Goal: Find specific page/section: Find specific page/section

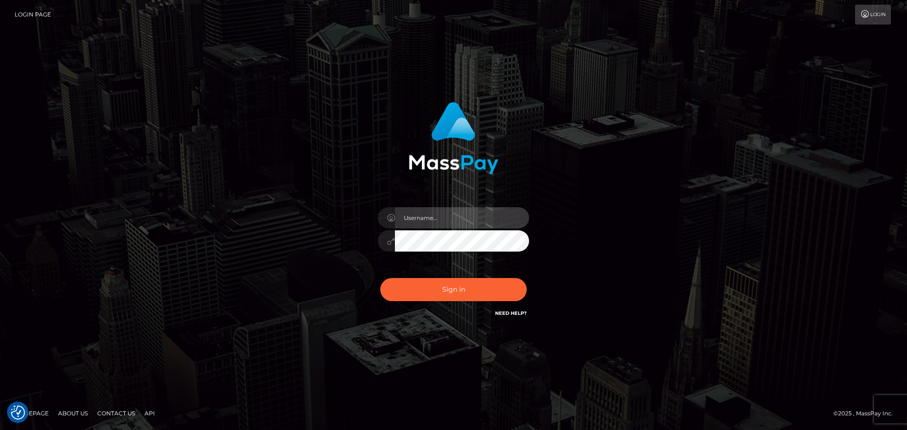
click at [427, 226] on input "text" at bounding box center [462, 217] width 134 height 21
click at [0, 430] on com-1password-button at bounding box center [0, 430] width 0 height 0
type input "[PERSON_NAME].throne"
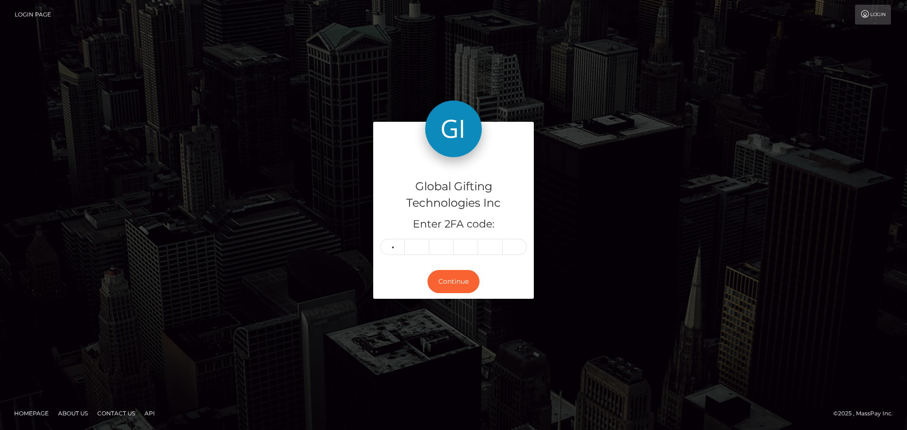
type input "5"
type input "6"
type input "3"
type input "1"
type input "0"
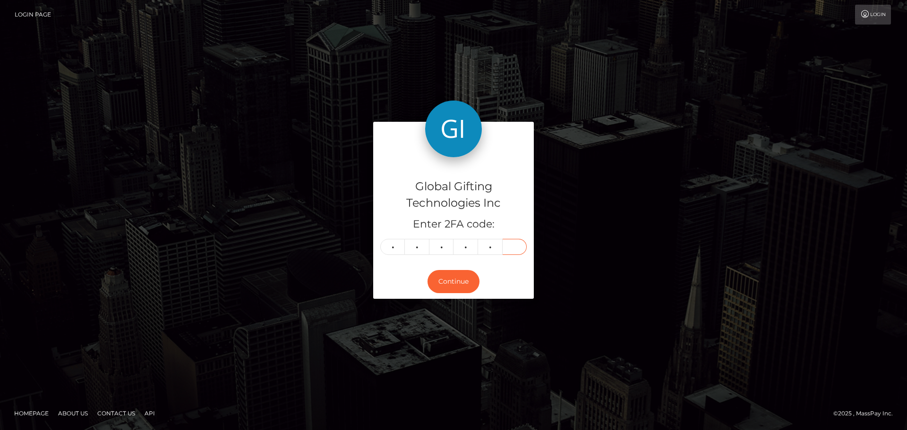
type input "3"
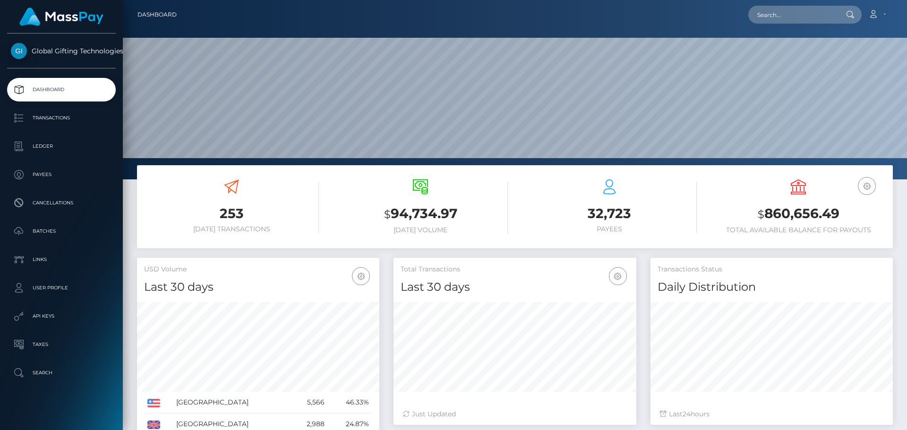
scroll to position [168, 243]
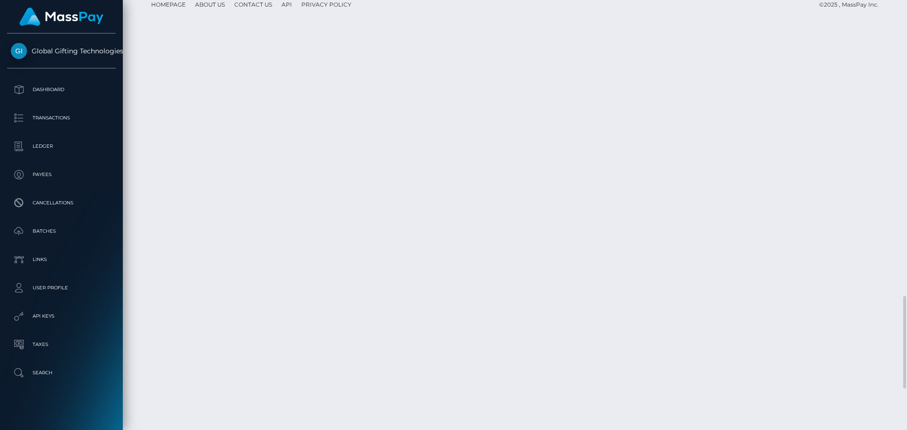
scroll to position [1560, 0]
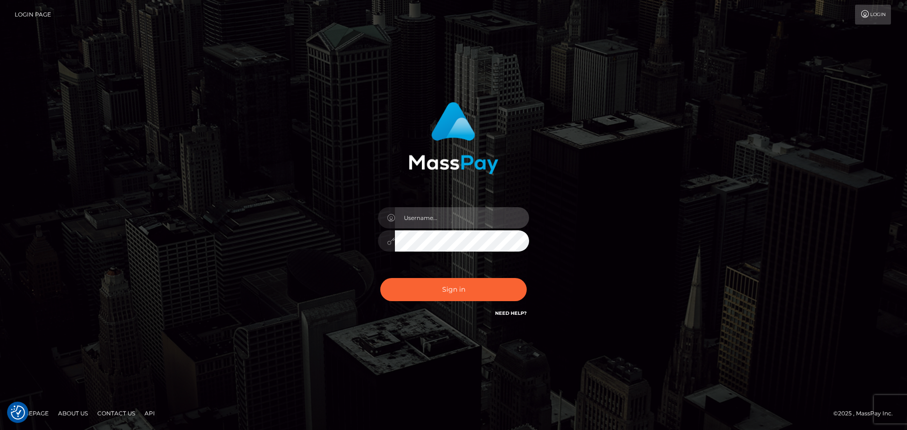
click at [459, 210] on input "text" at bounding box center [462, 217] width 134 height 21
type input "[PERSON_NAME].throne"
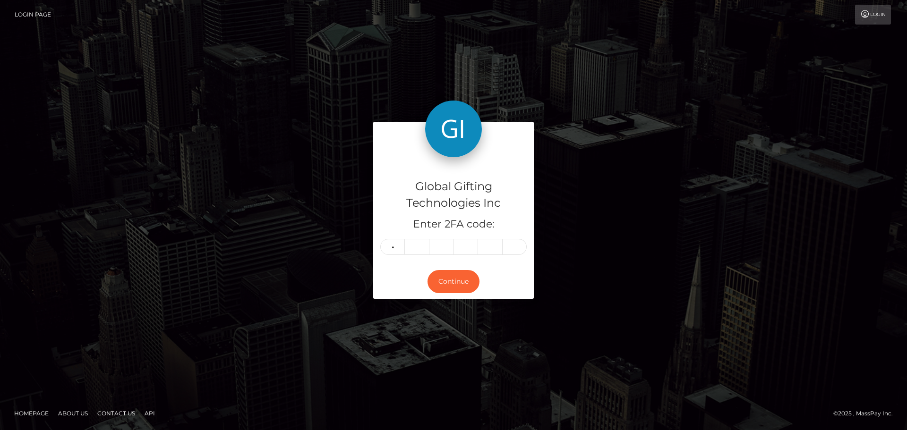
type input "2"
type input "0"
type input "9"
type input "6"
type input "9"
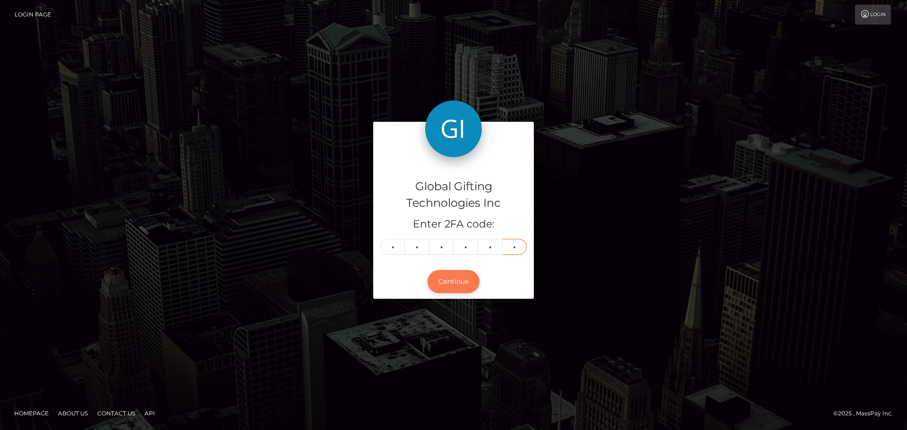
type input "7"
click at [452, 275] on button "Continue" at bounding box center [454, 281] width 52 height 23
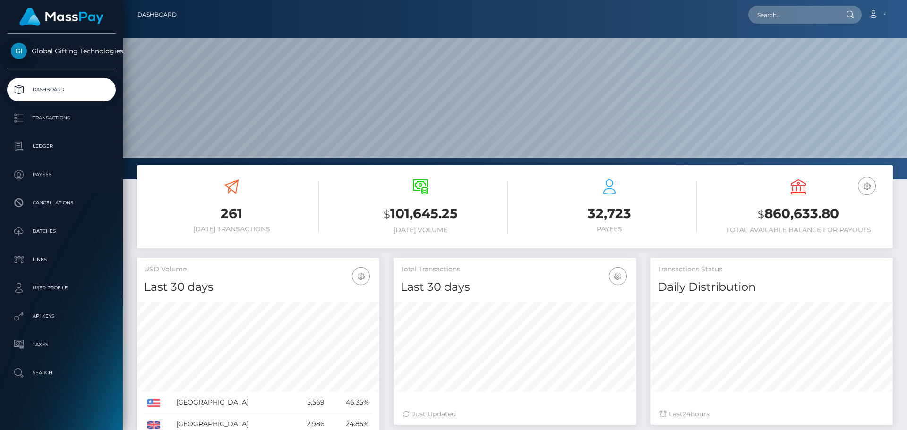
scroll to position [168, 243]
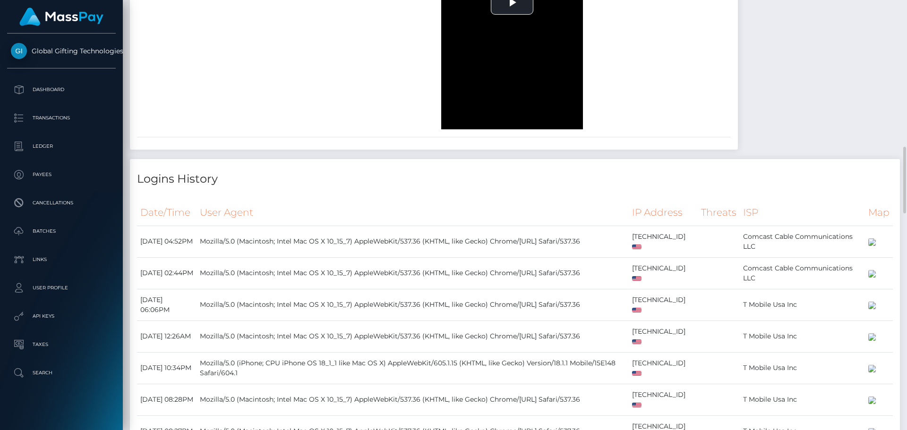
scroll to position [1039, 0]
